Goal: Transaction & Acquisition: Purchase product/service

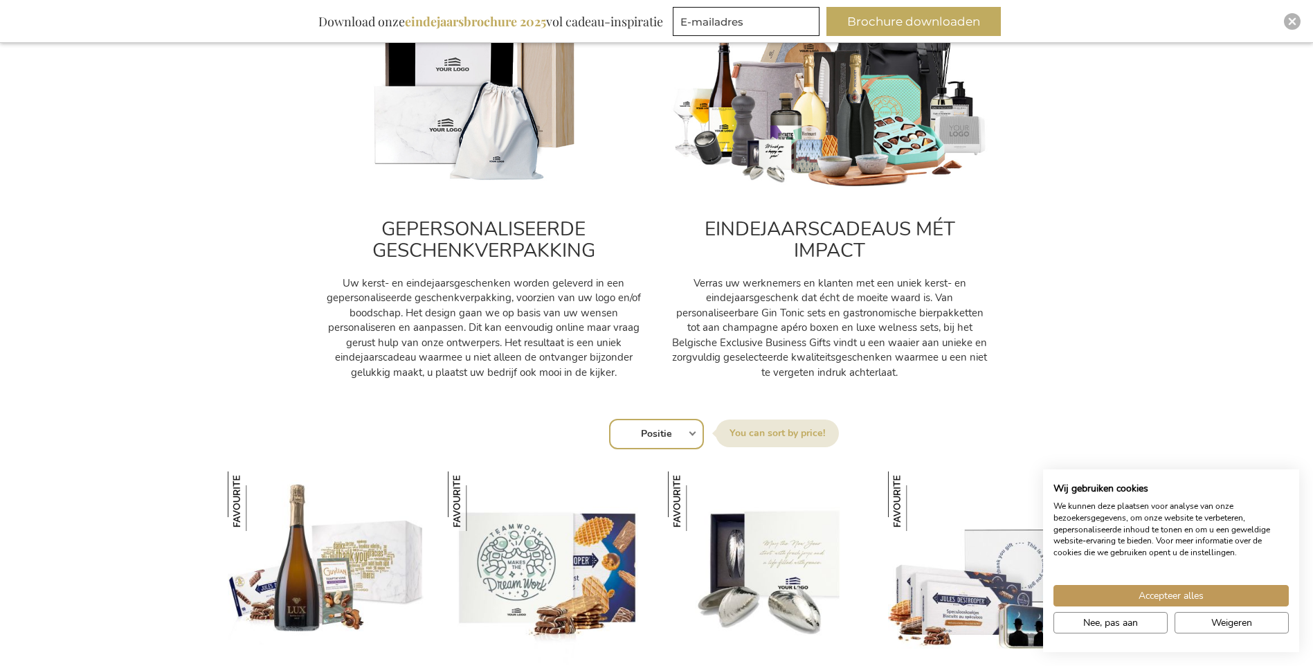
scroll to position [554, 0]
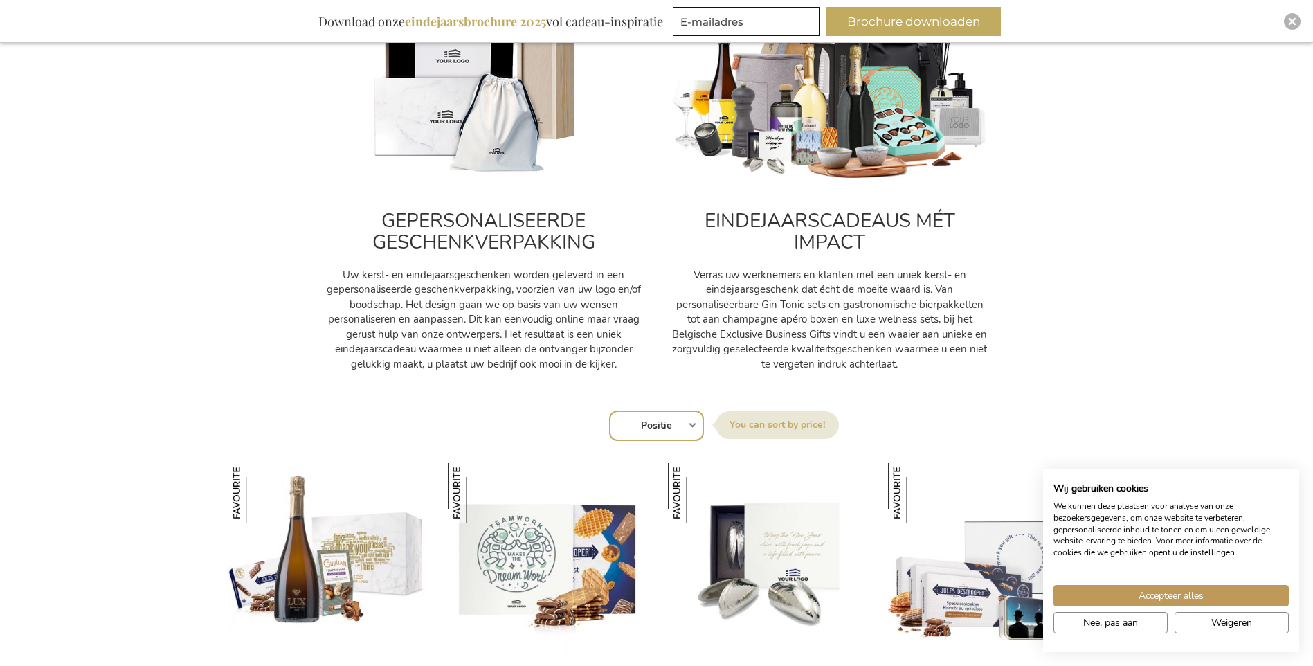
click at [819, 180] on img at bounding box center [830, 82] width 318 height 199
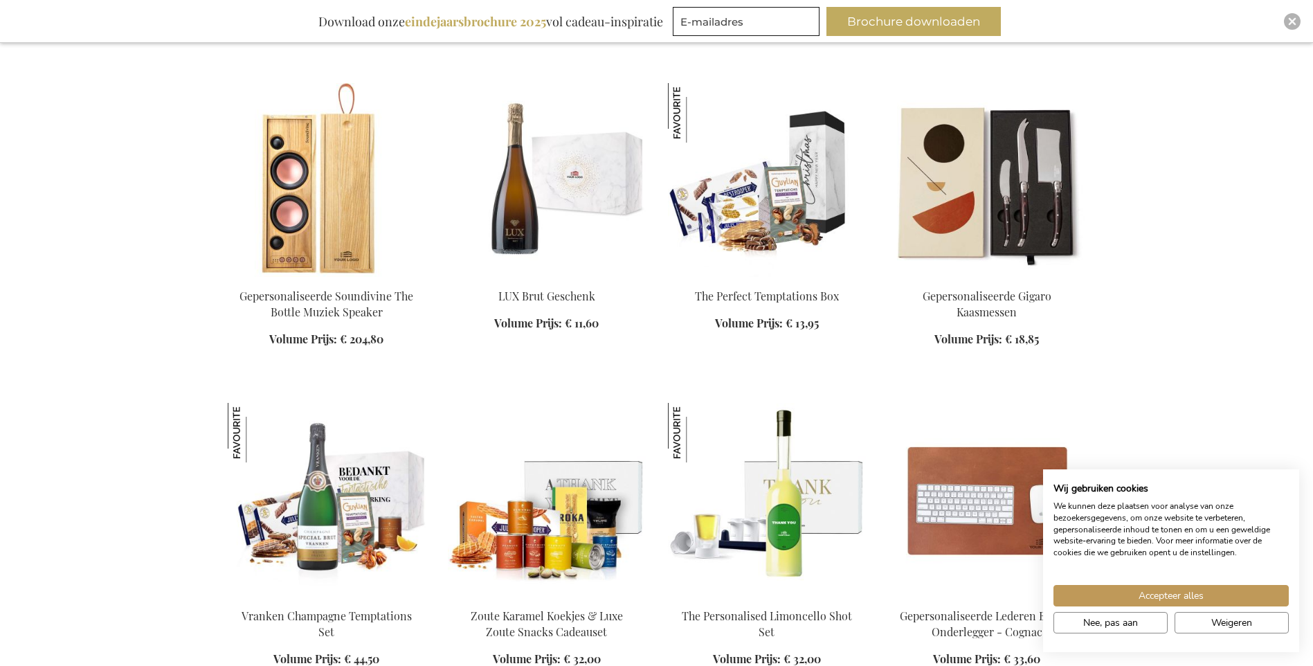
scroll to position [1315, 0]
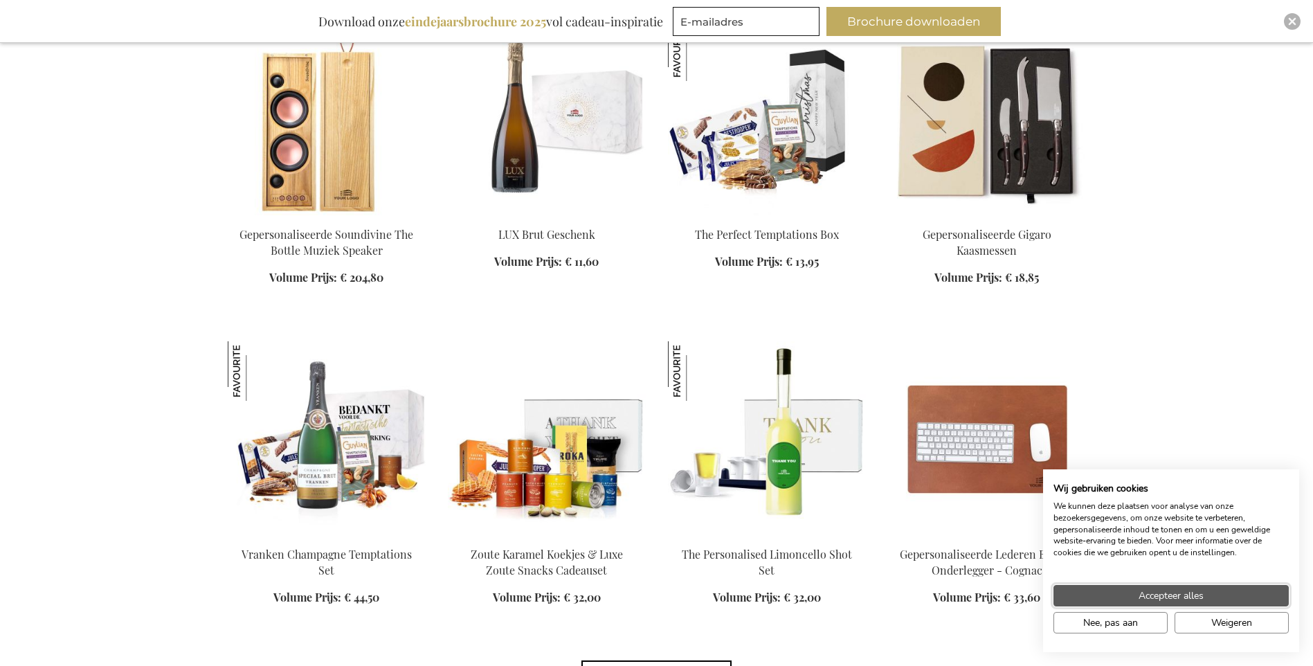
click at [1179, 598] on span "Accepteer alles" at bounding box center [1170, 595] width 65 height 15
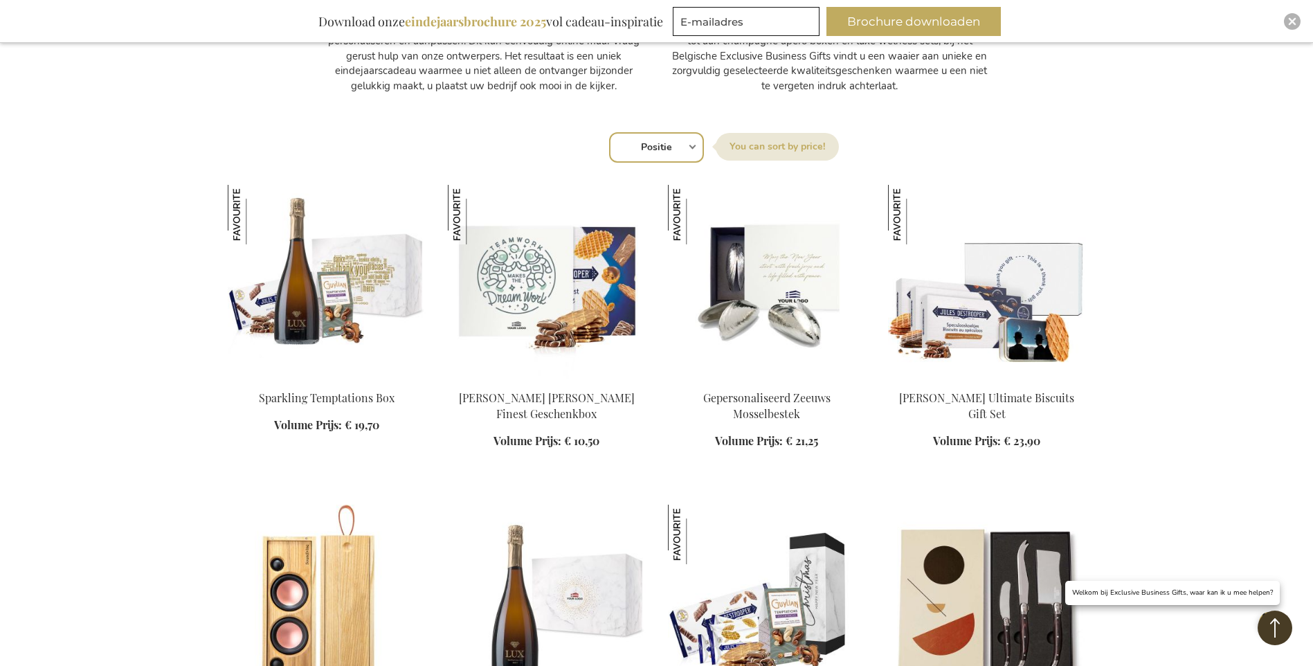
scroll to position [830, 0]
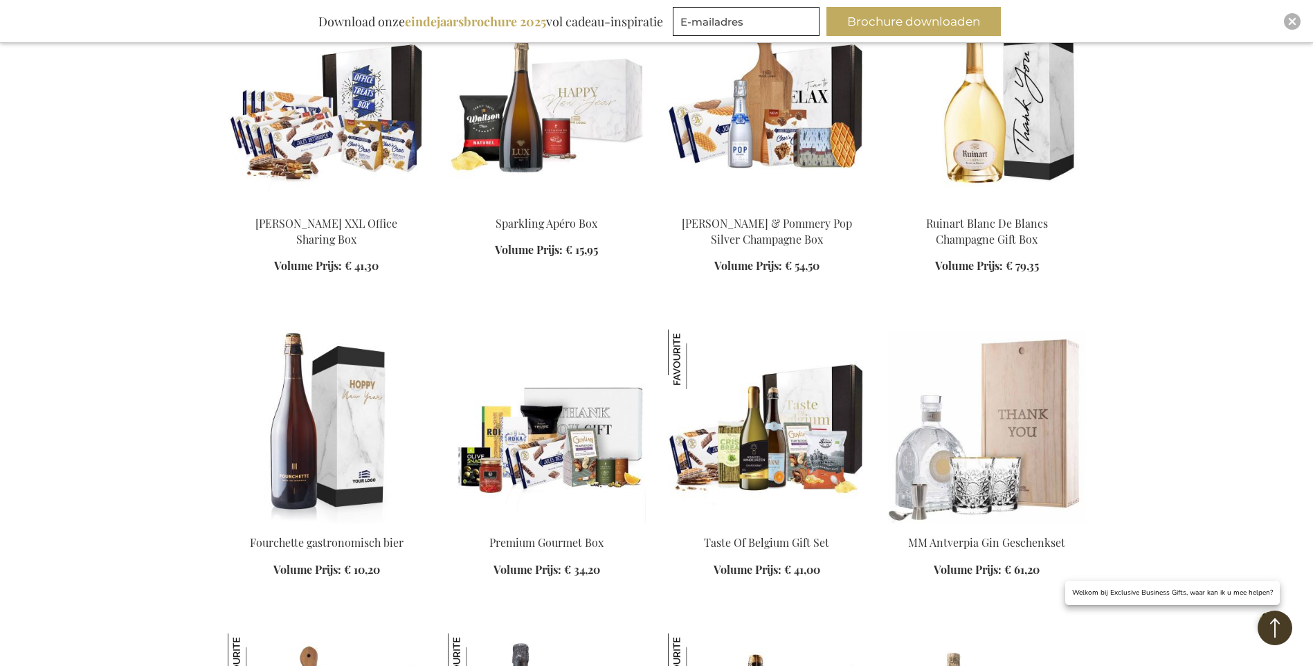
scroll to position [2630, 0]
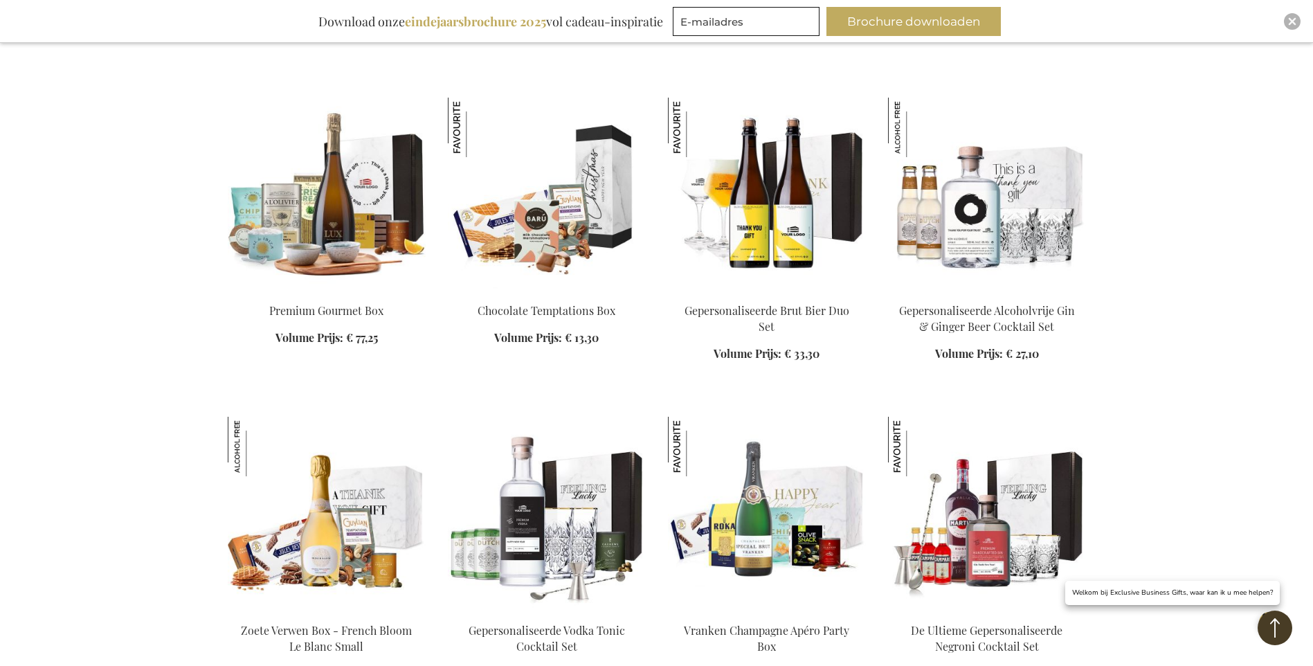
scroll to position [3668, 0]
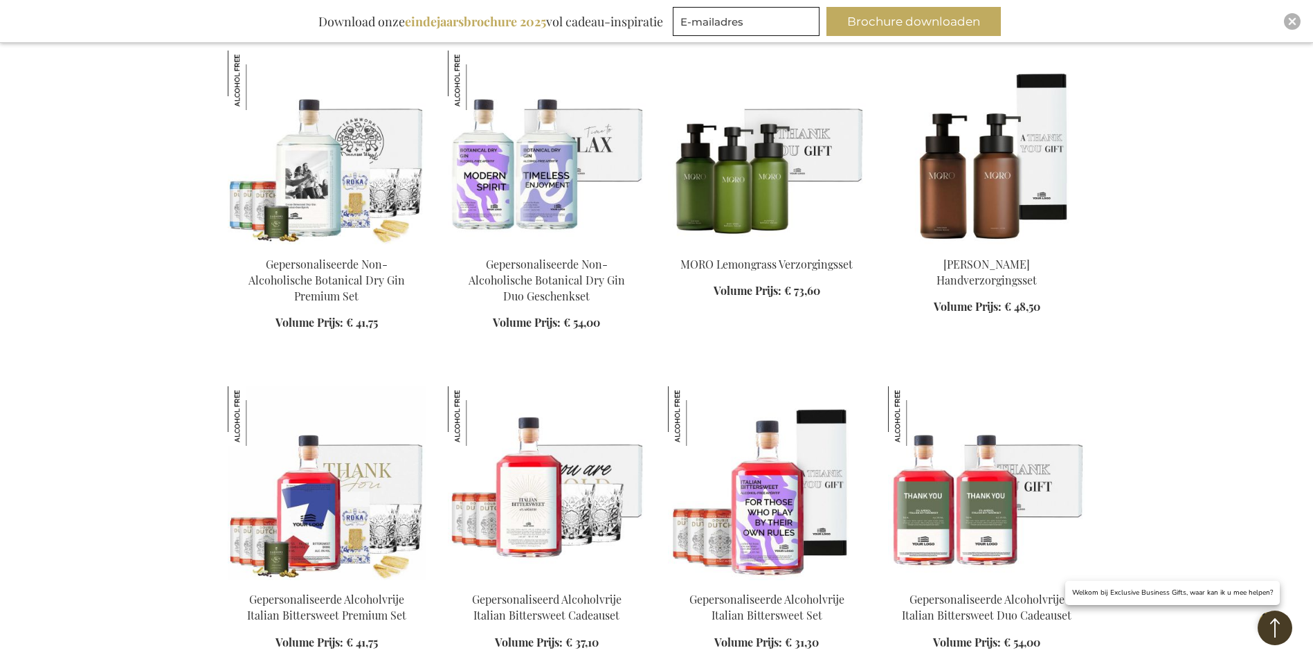
scroll to position [4498, 0]
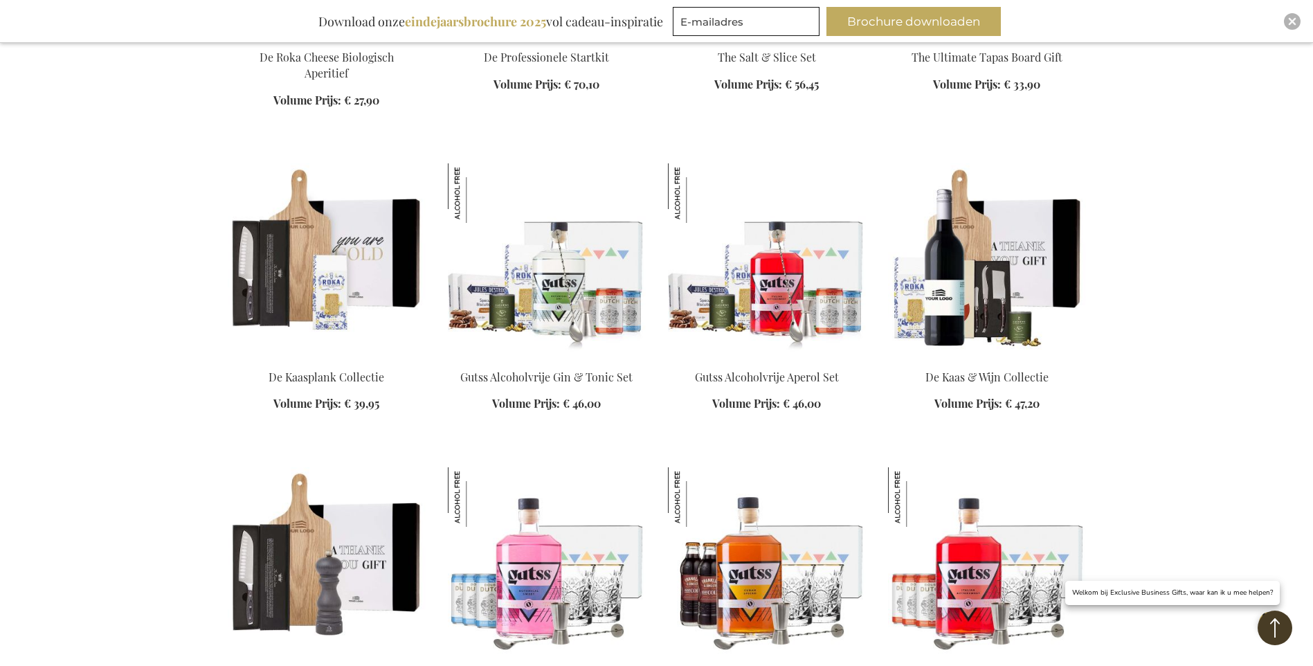
scroll to position [5674, 0]
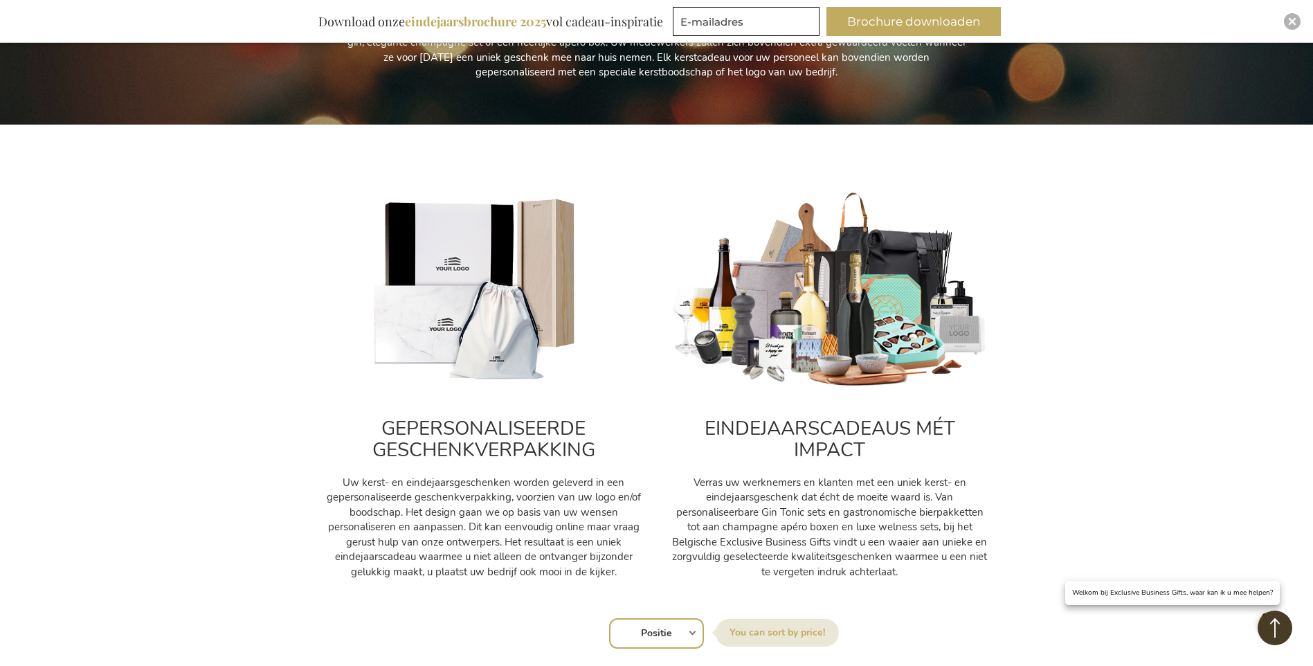
scroll to position [623, 0]
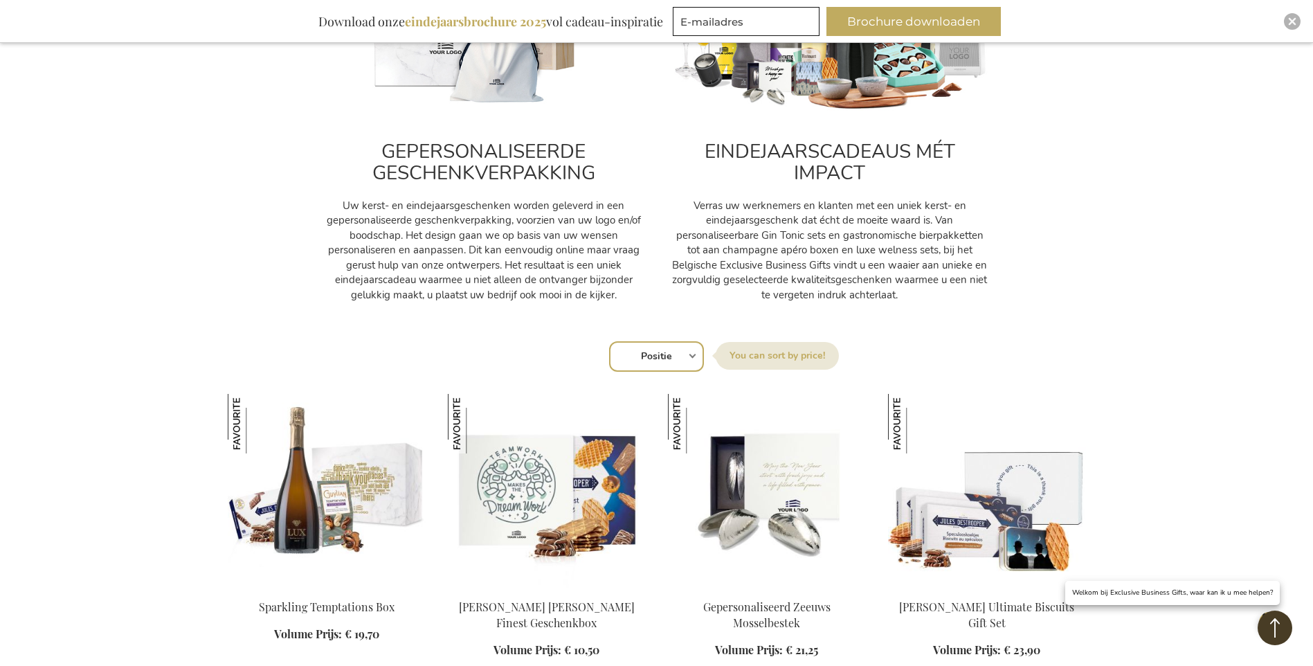
click at [458, 112] on img at bounding box center [484, 13] width 318 height 199
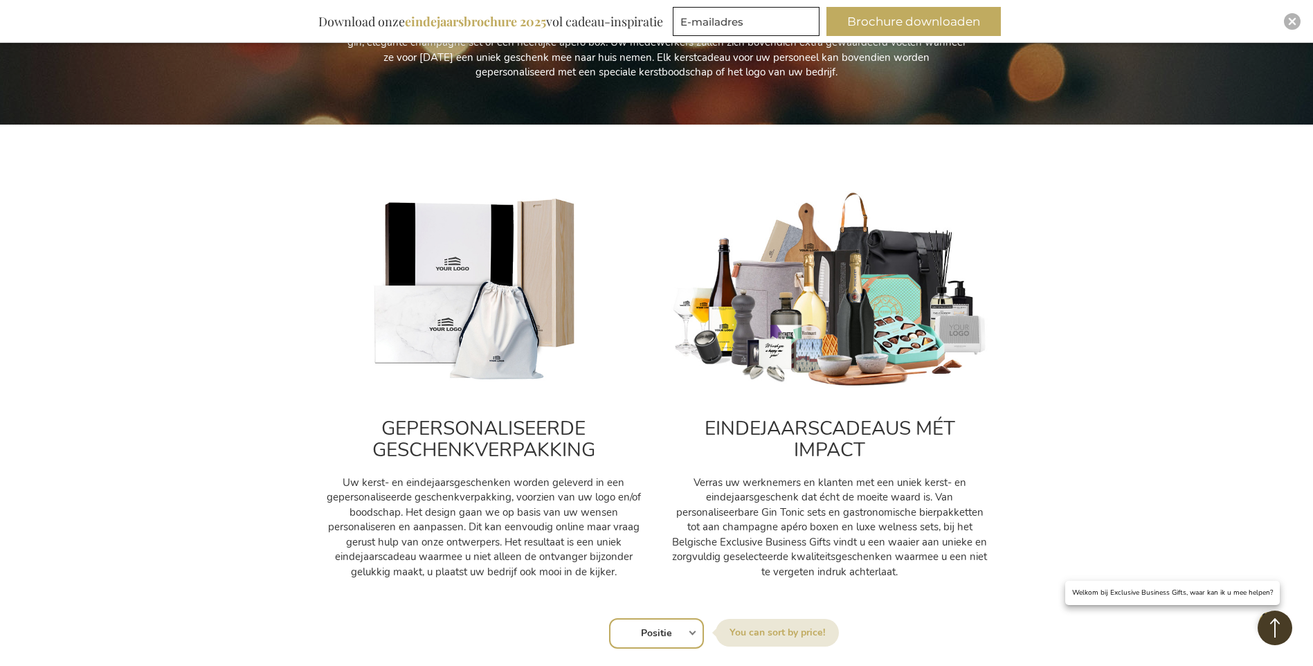
drag, startPoint x: 442, startPoint y: 158, endPoint x: 461, endPoint y: 246, distance: 89.8
click at [471, 275] on img at bounding box center [484, 290] width 318 height 199
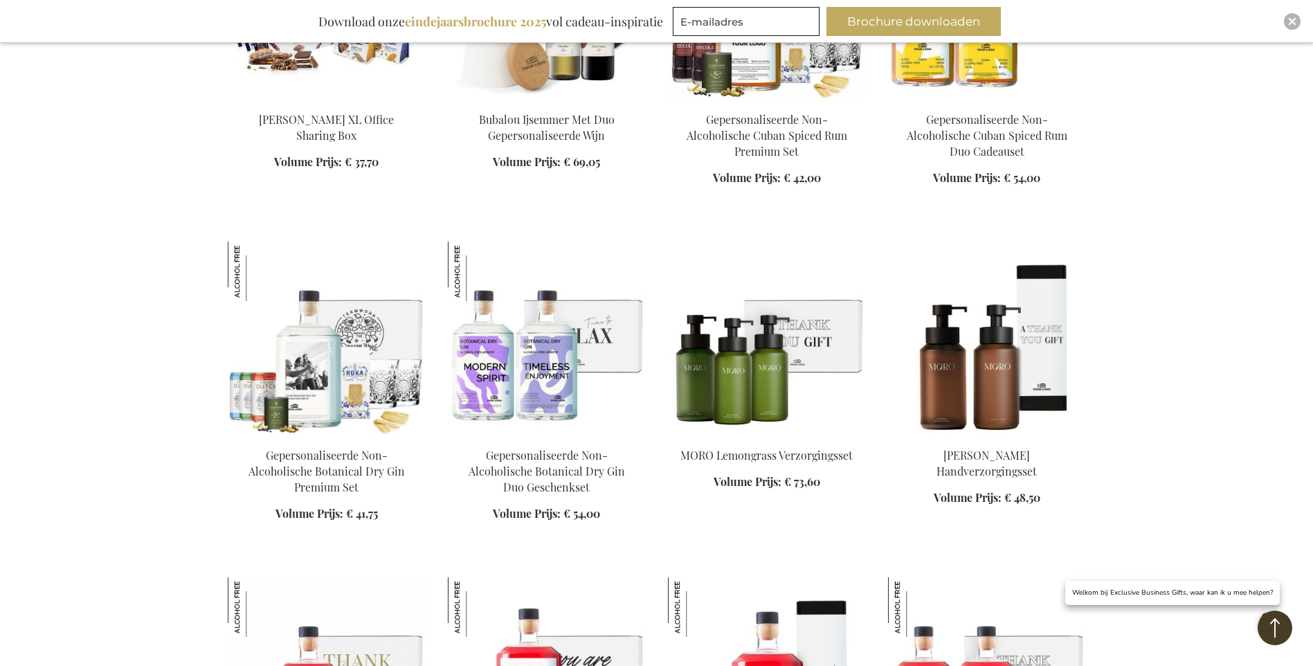
scroll to position [4567, 0]
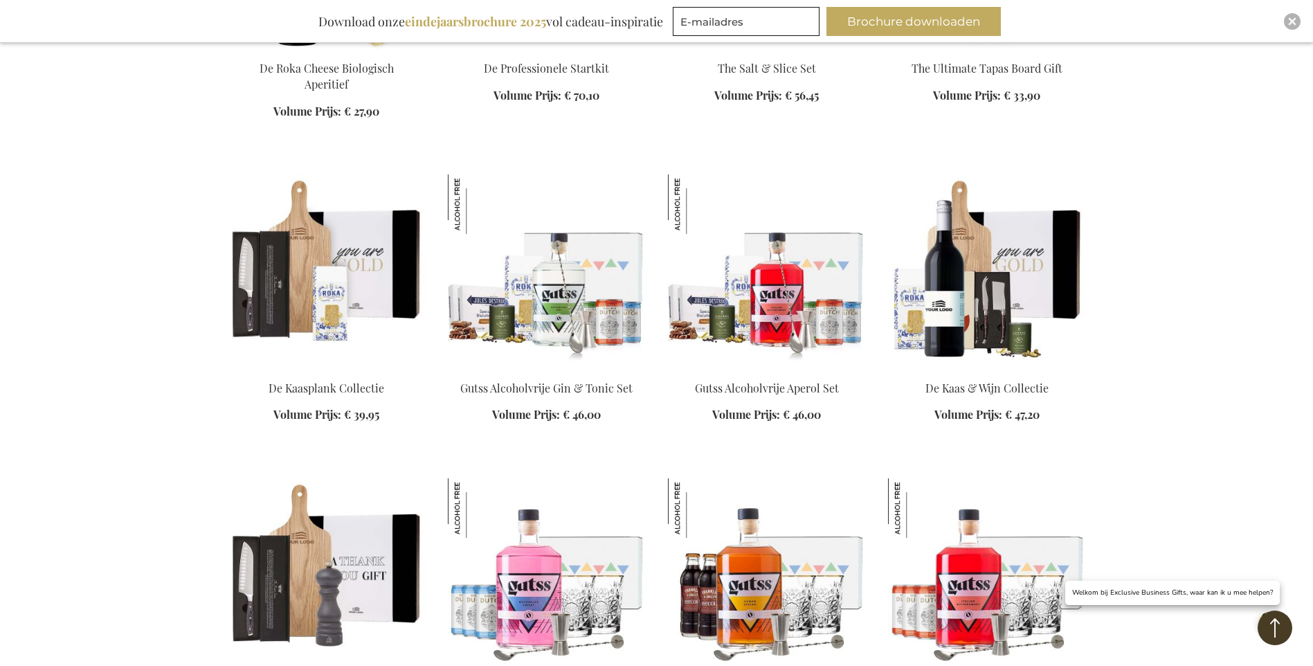
scroll to position [5743, 0]
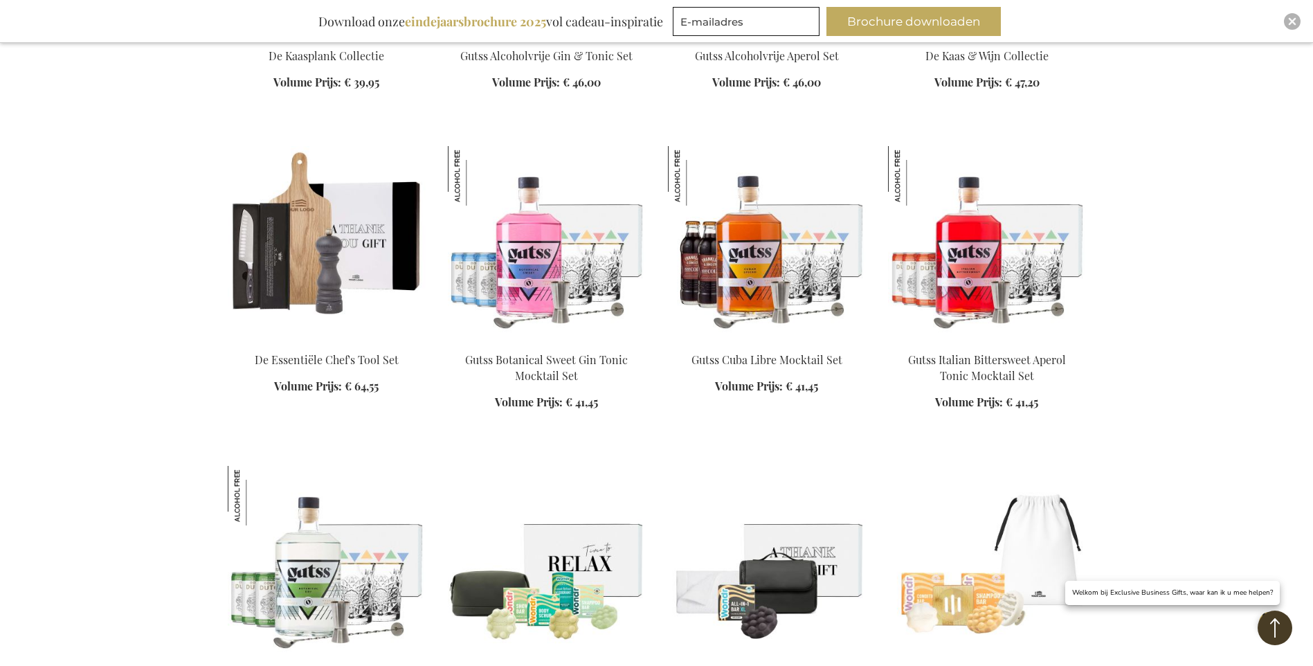
scroll to position [6228, 0]
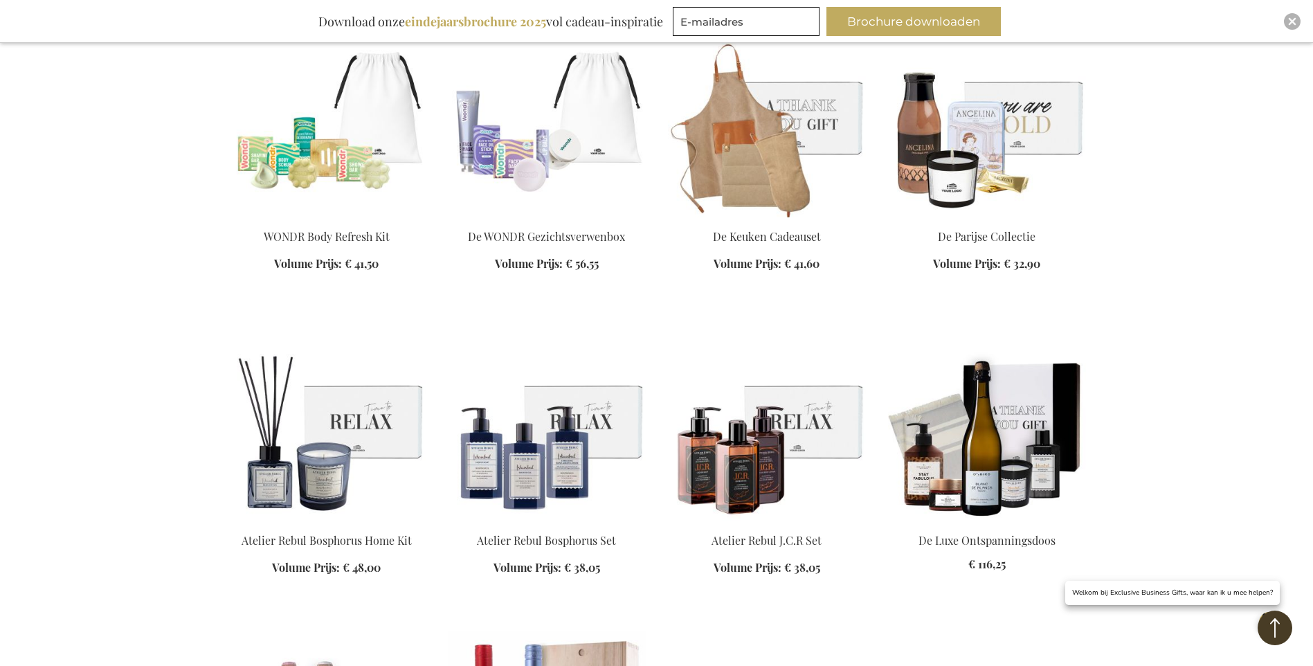
scroll to position [6851, 0]
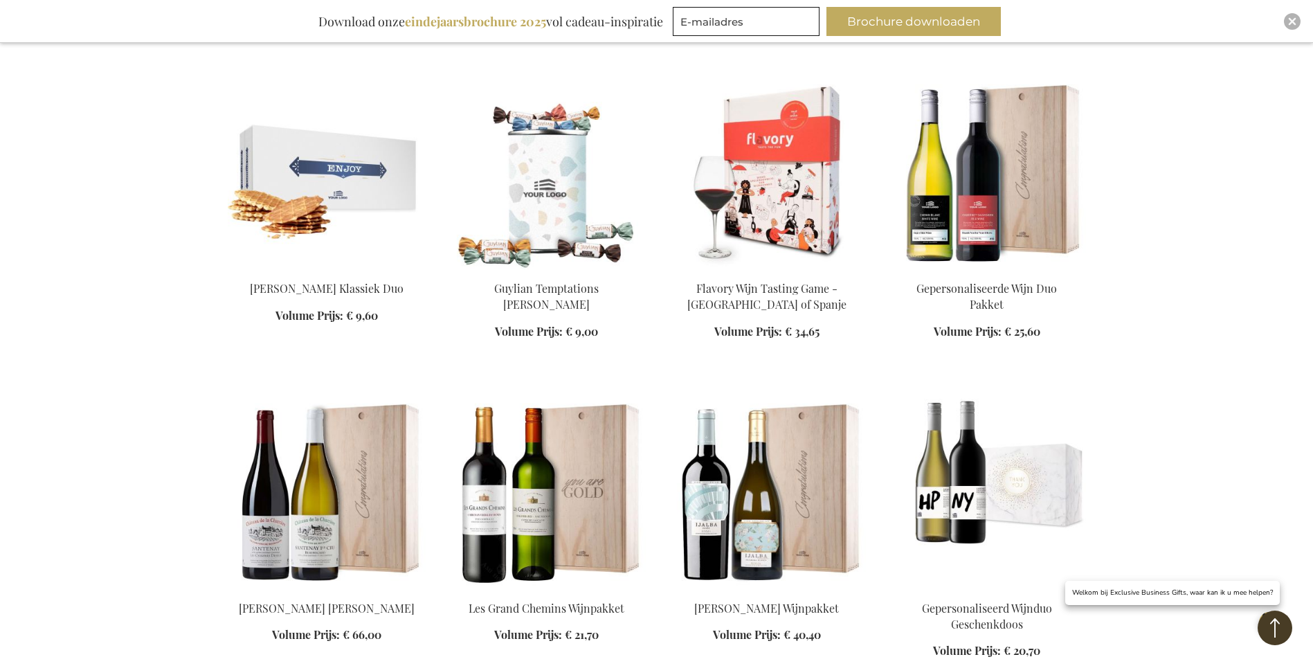
scroll to position [9273, 0]
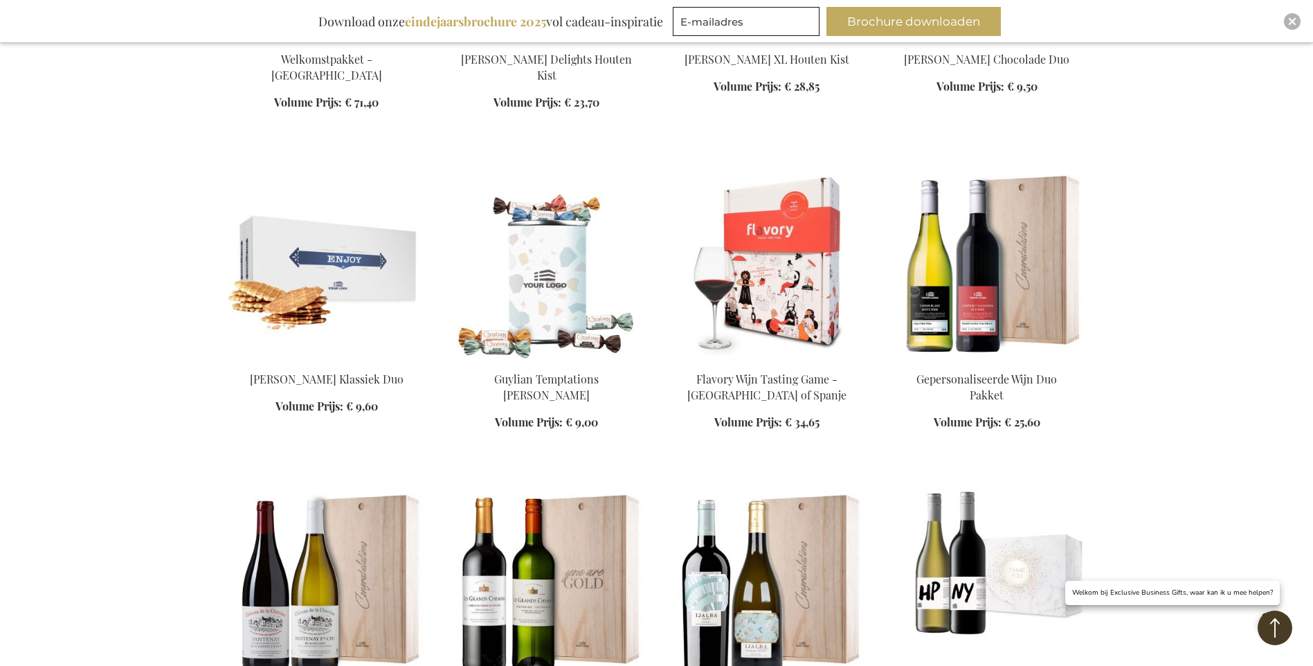
scroll to position [9134, 0]
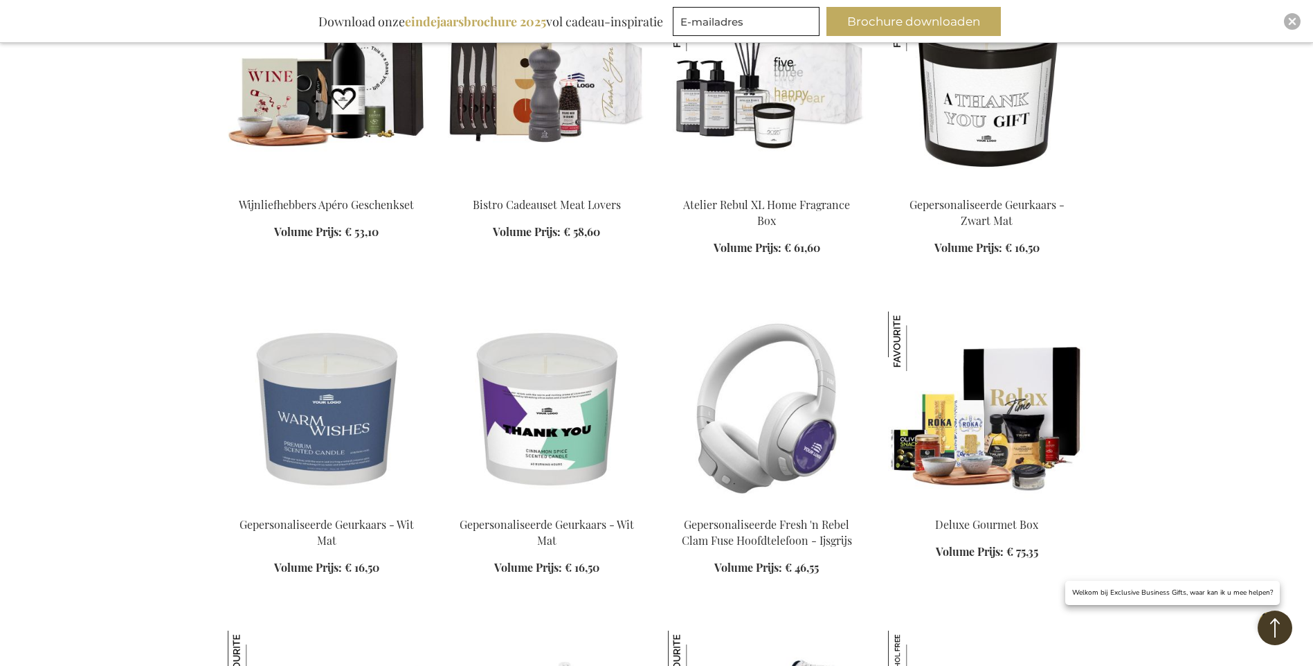
scroll to position [10933, 0]
